Goal: Find contact information: Find contact information

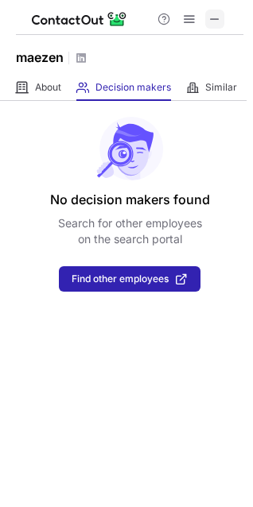
click at [215, 16] on span at bounding box center [214, 19] width 13 height 13
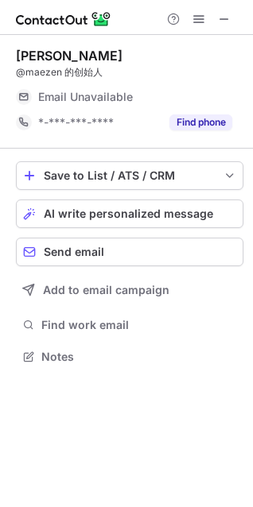
scroll to position [346, 253]
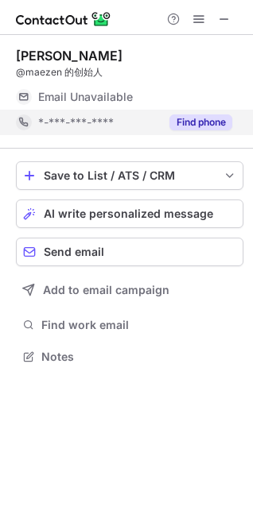
click at [226, 118] on button "Find phone" at bounding box center [200, 122] width 63 height 16
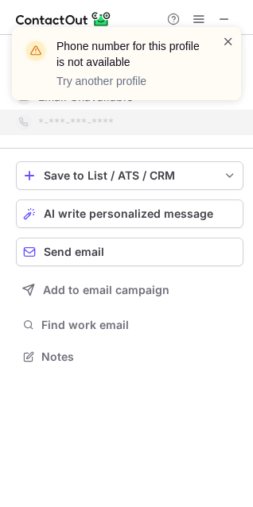
click at [226, 40] on span at bounding box center [228, 41] width 13 height 16
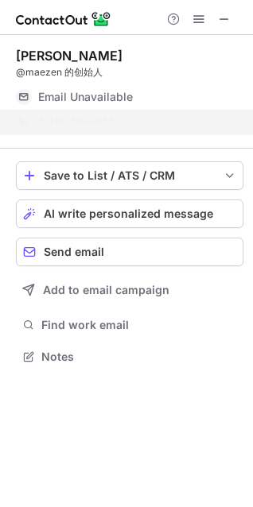
click at [230, 20] on div "Phone number for this profile is not available Try another profile" at bounding box center [126, 70] width 254 height 118
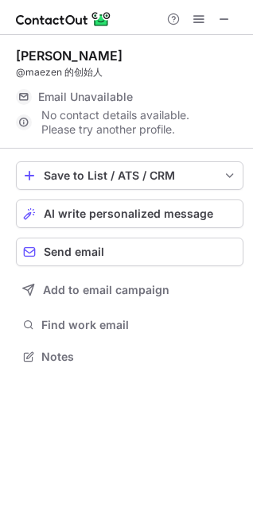
click at [229, 19] on div "Phone number for this profile is not available Try another profile" at bounding box center [126, 27] width 254 height 32
click at [229, 20] on span at bounding box center [224, 19] width 13 height 13
